Goal: Transaction & Acquisition: Purchase product/service

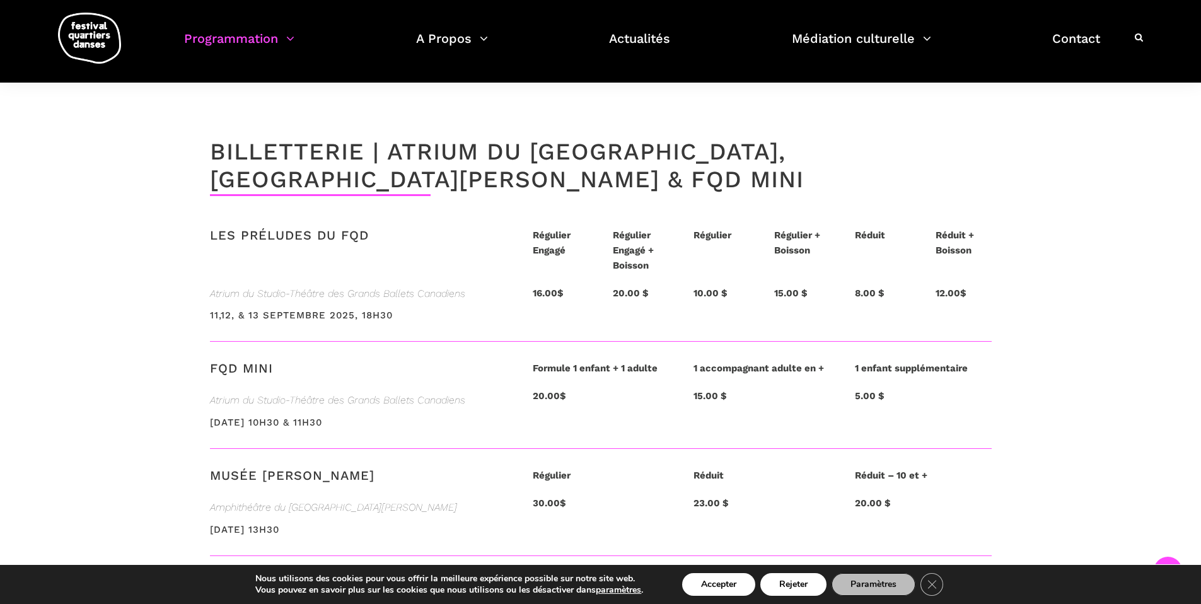
scroll to position [2900, 0]
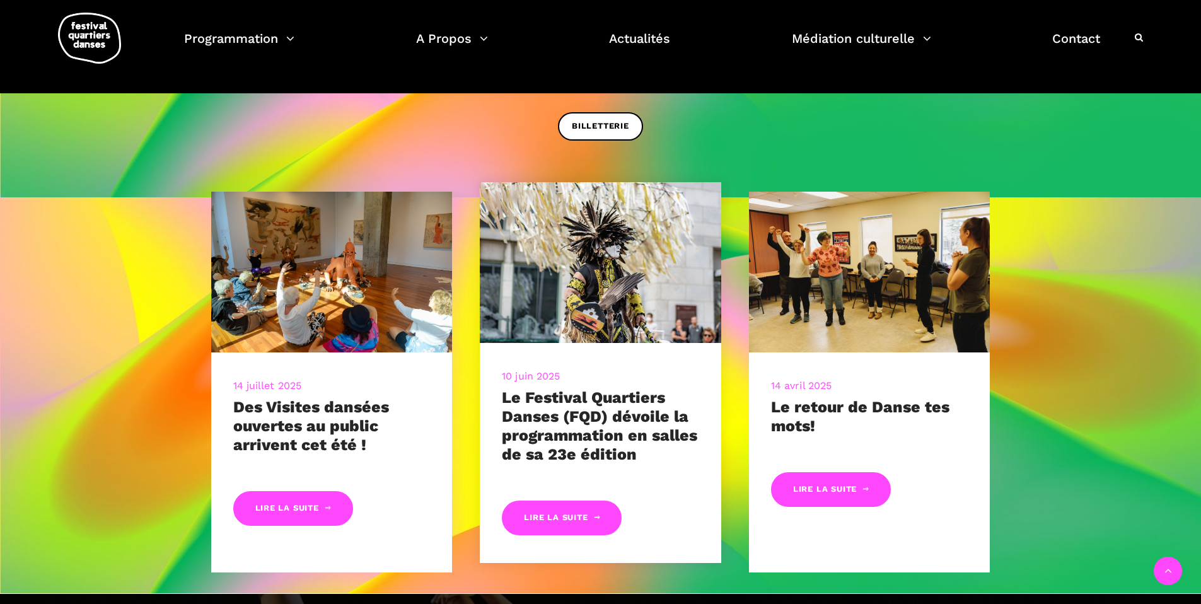
scroll to position [702, 0]
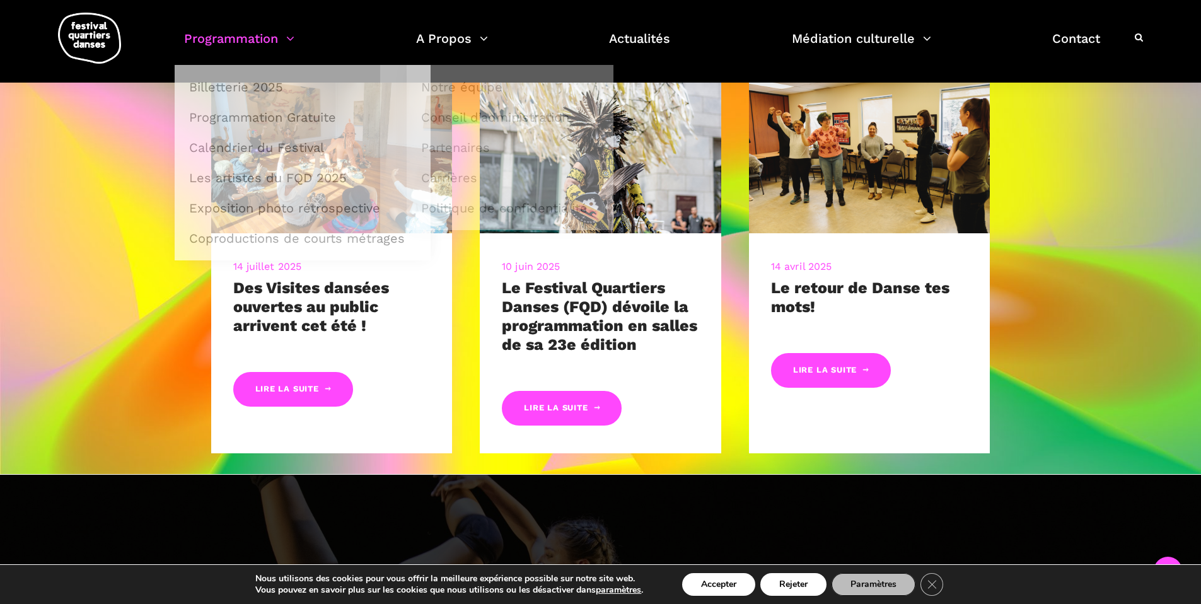
click at [251, 47] on link "Programmation" at bounding box center [239, 46] width 110 height 37
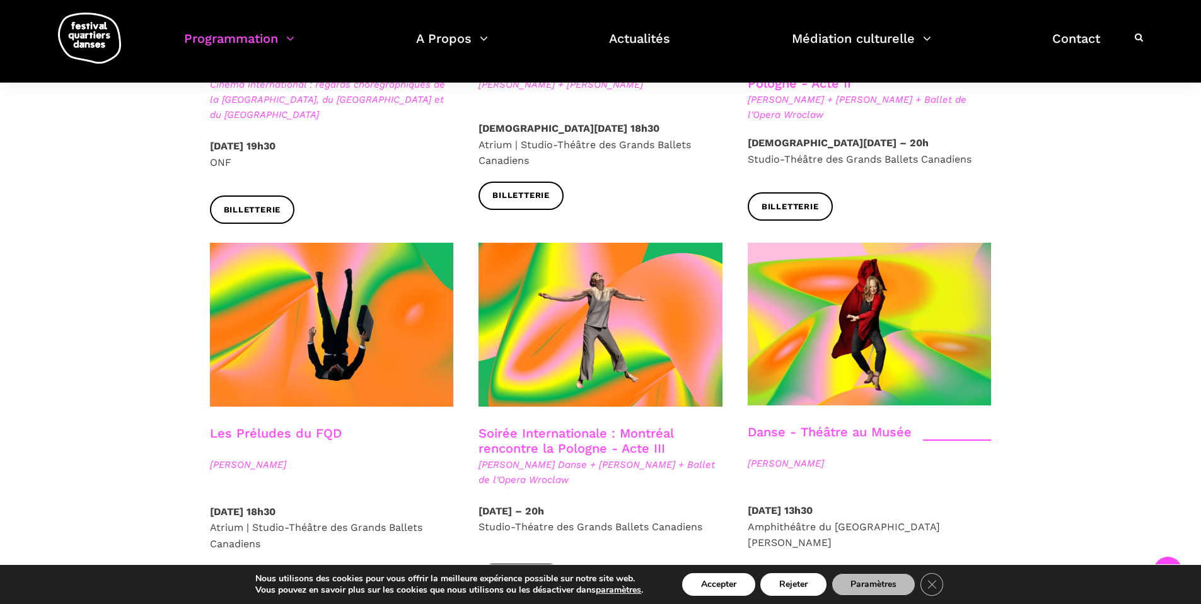
scroll to position [962, 0]
